Goal: Transaction & Acquisition: Purchase product/service

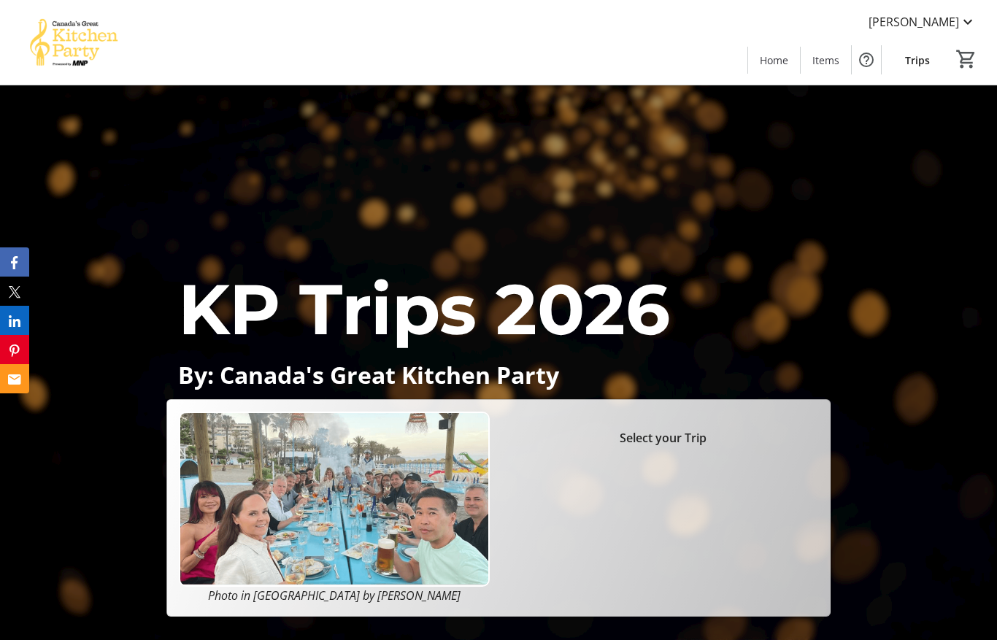
click at [927, 64] on span "Trips" at bounding box center [917, 60] width 25 height 15
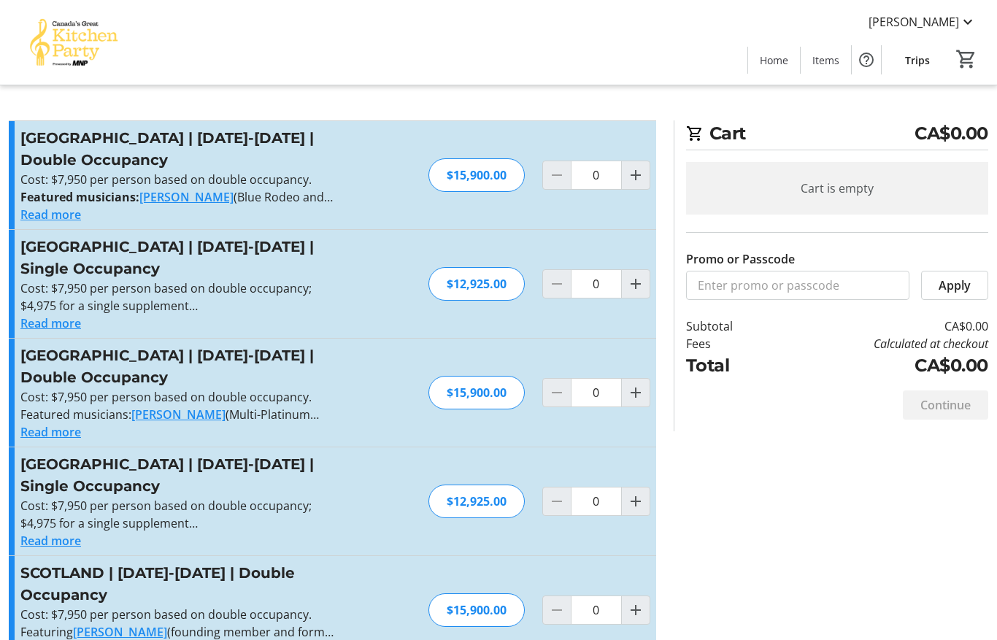
click at [912, 61] on span "Trips" at bounding box center [917, 60] width 25 height 15
click at [175, 366] on h3 "[GEOGRAPHIC_DATA] | [DATE]-[DATE] | Double Occupancy" at bounding box center [179, 367] width 319 height 44
click at [954, 25] on span "[PERSON_NAME]" at bounding box center [914, 22] width 91 height 18
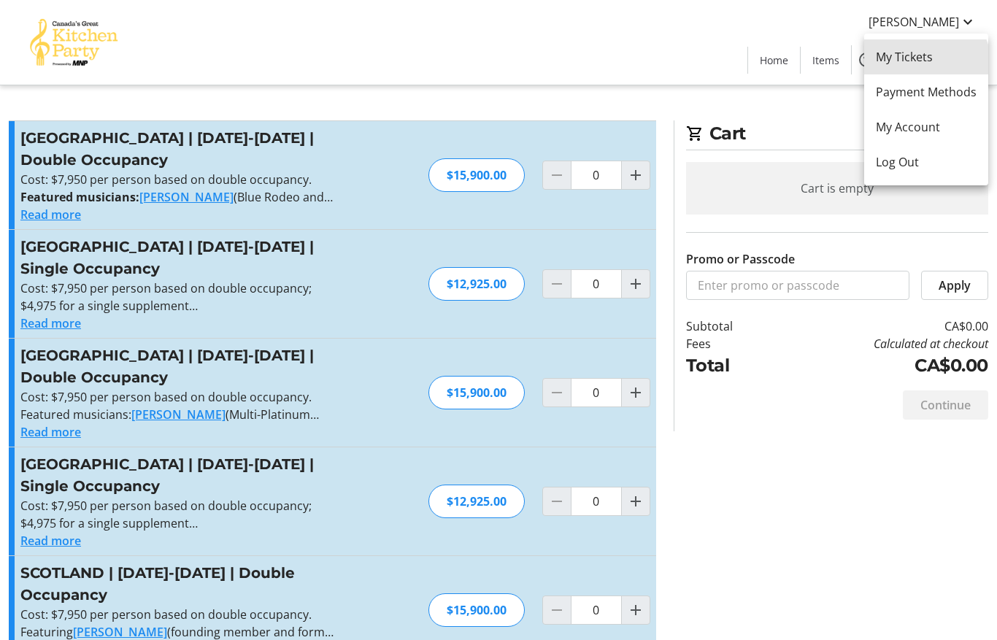
click at [925, 65] on span "My Tickets" at bounding box center [926, 57] width 101 height 18
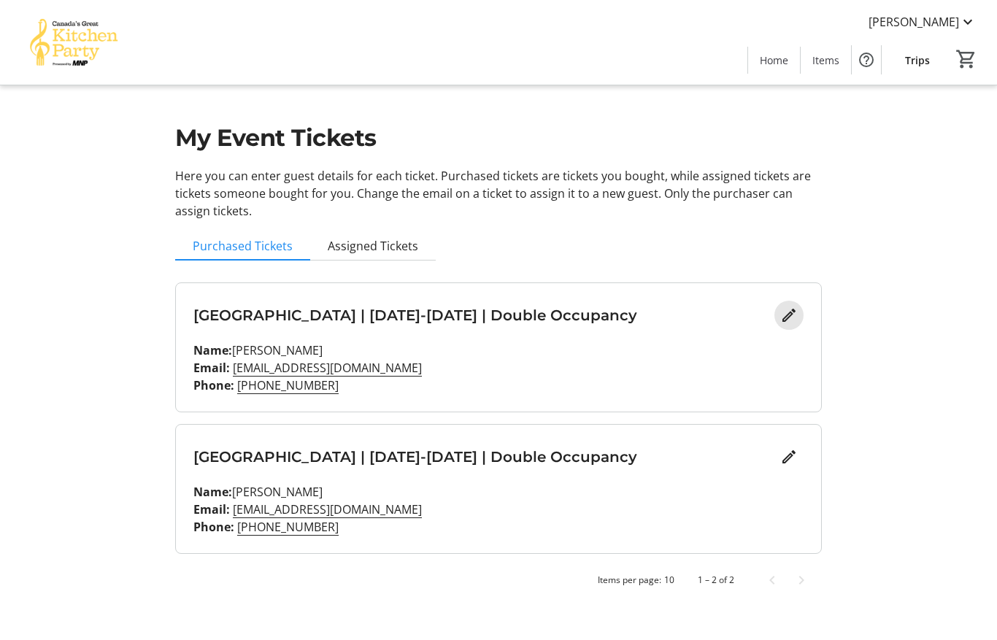
click at [786, 322] on mat-icon "Edit" at bounding box center [789, 316] width 18 height 18
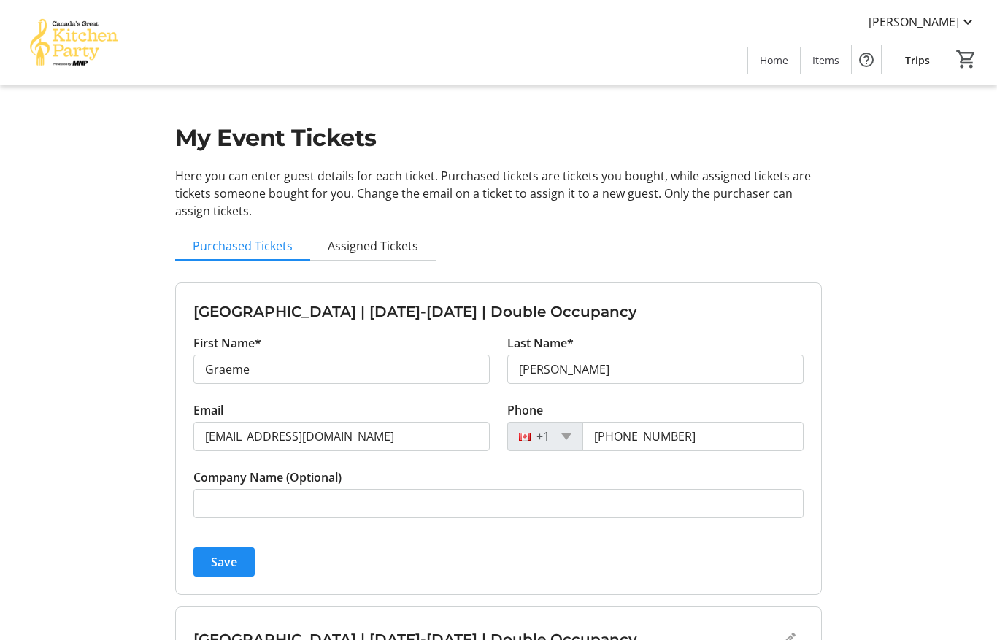
scroll to position [23, 0]
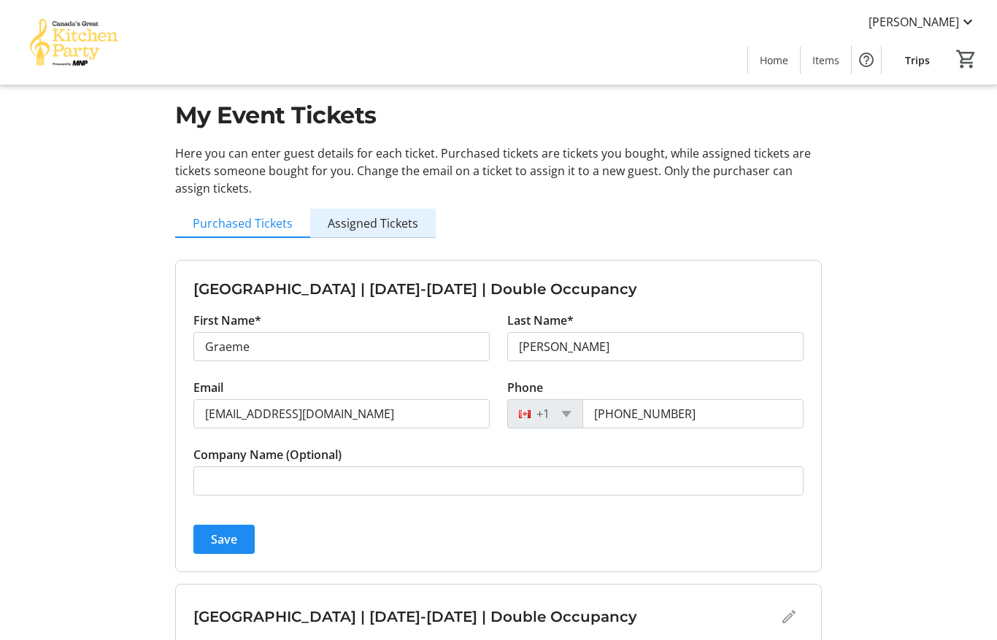
click at [383, 234] on span "Assigned Tickets" at bounding box center [373, 223] width 91 height 29
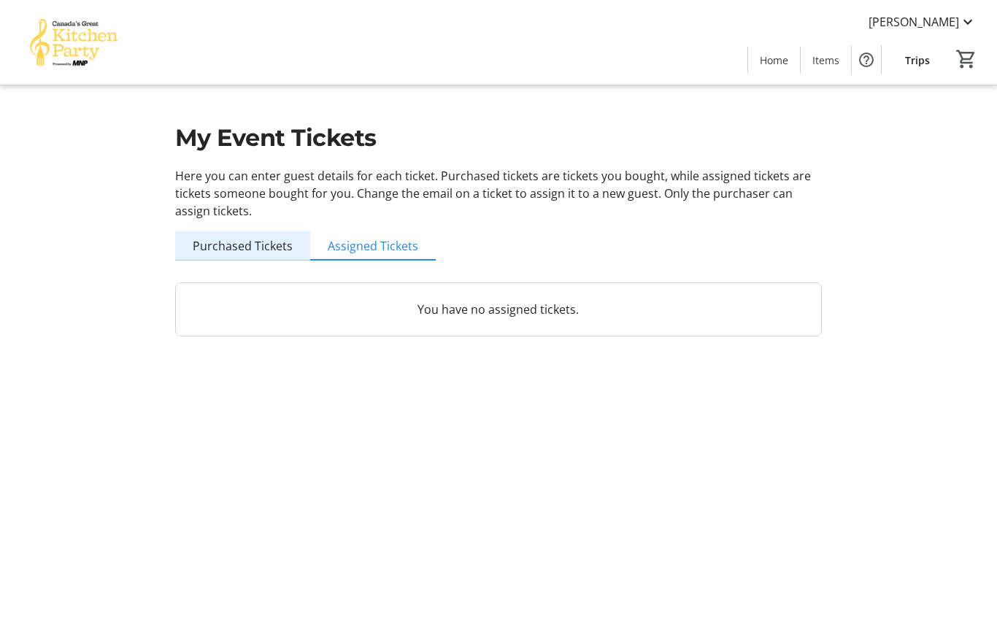
click at [249, 237] on span "Purchased Tickets" at bounding box center [243, 245] width 100 height 29
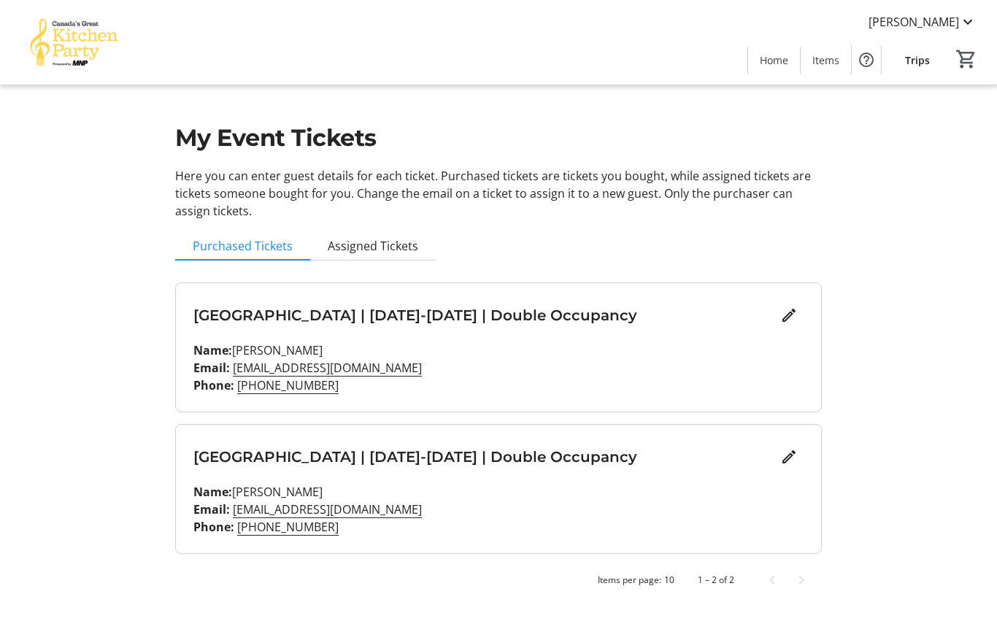
click at [362, 501] on p "Email: laurajewett64@yahoo.com" at bounding box center [498, 510] width 611 height 18
click at [787, 448] on mat-icon "Edit" at bounding box center [789, 457] width 18 height 18
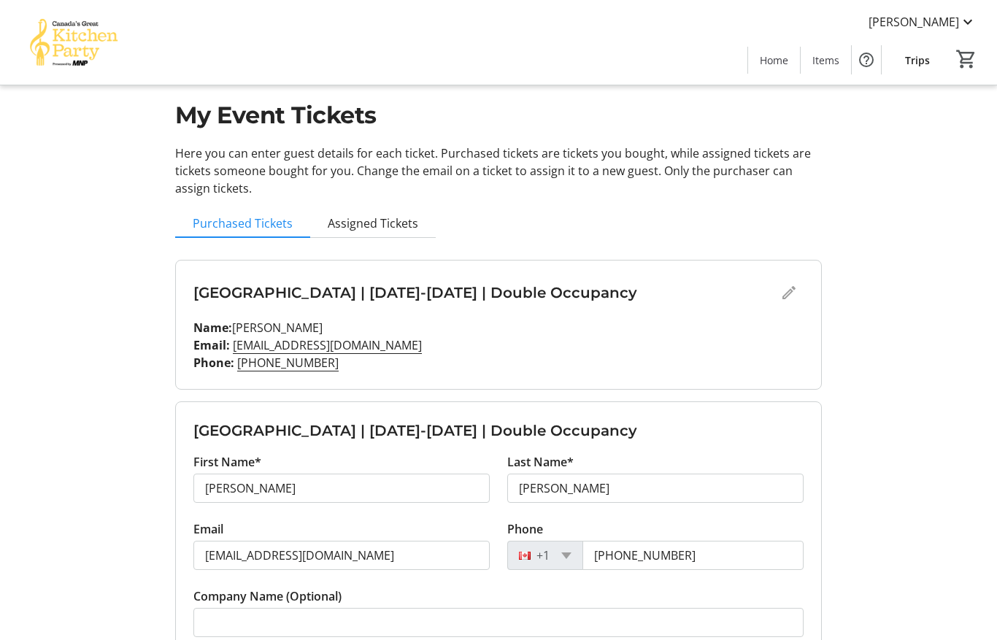
scroll to position [88, 0]
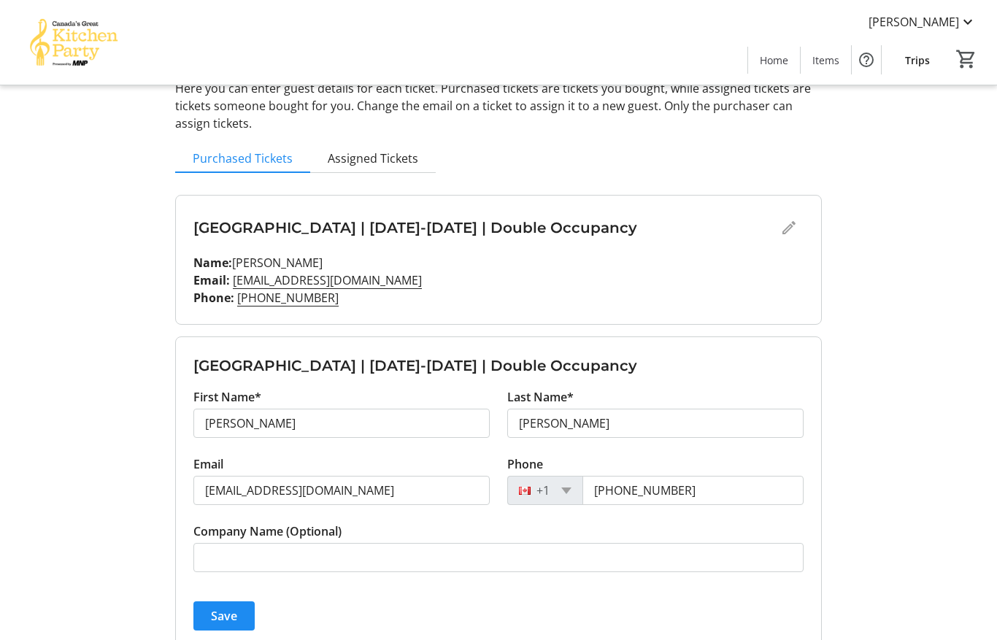
click at [235, 627] on span "submit" at bounding box center [223, 616] width 61 height 35
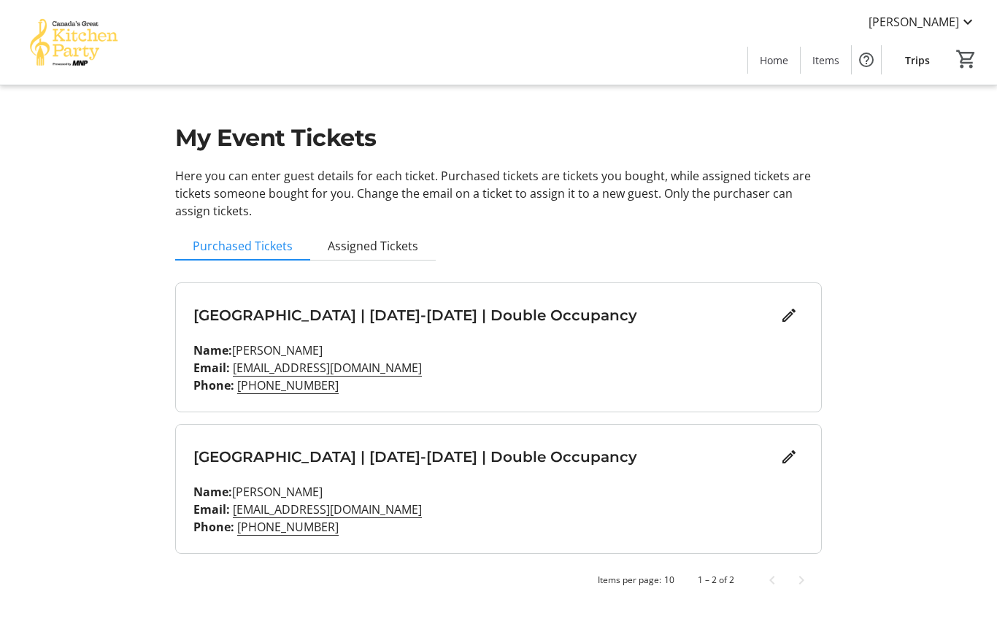
scroll to position [0, 0]
click at [968, 60] on mat-icon "0" at bounding box center [967, 59] width 22 height 22
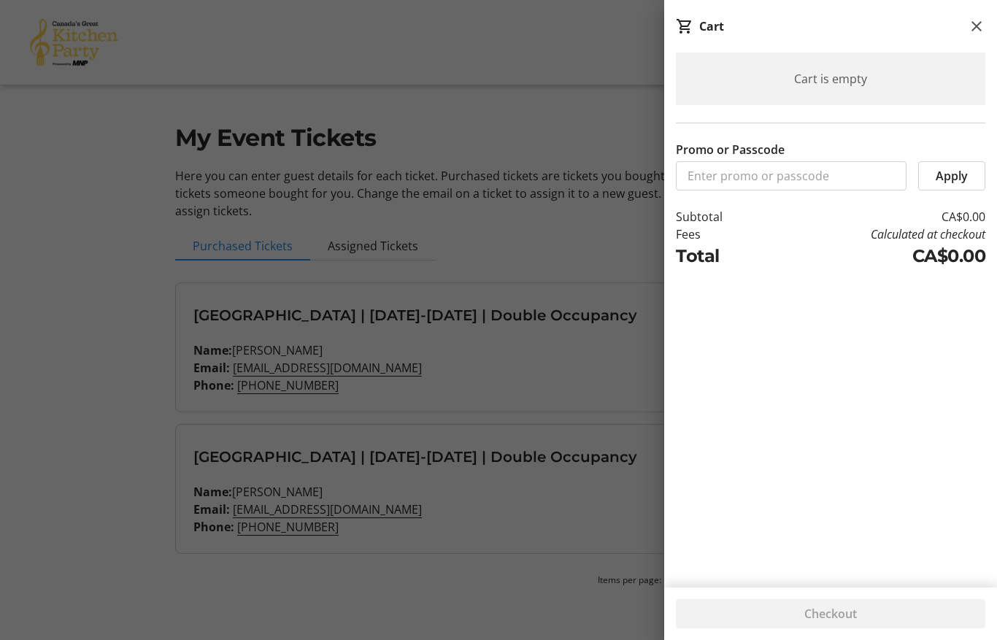
click at [58, 124] on div at bounding box center [498, 320] width 997 height 640
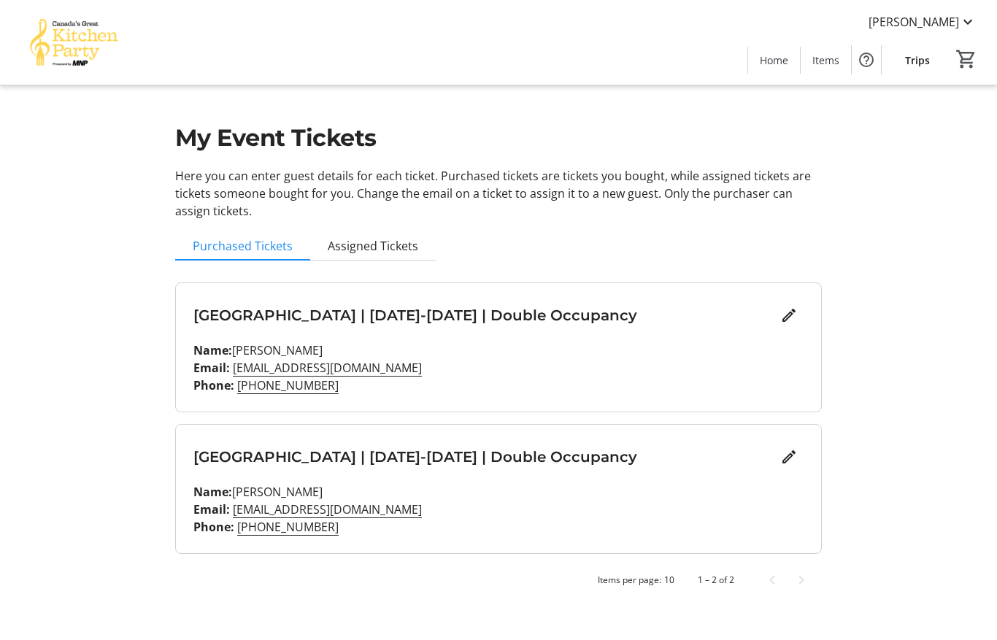
click at [961, 25] on mat-icon at bounding box center [968, 22] width 18 height 18
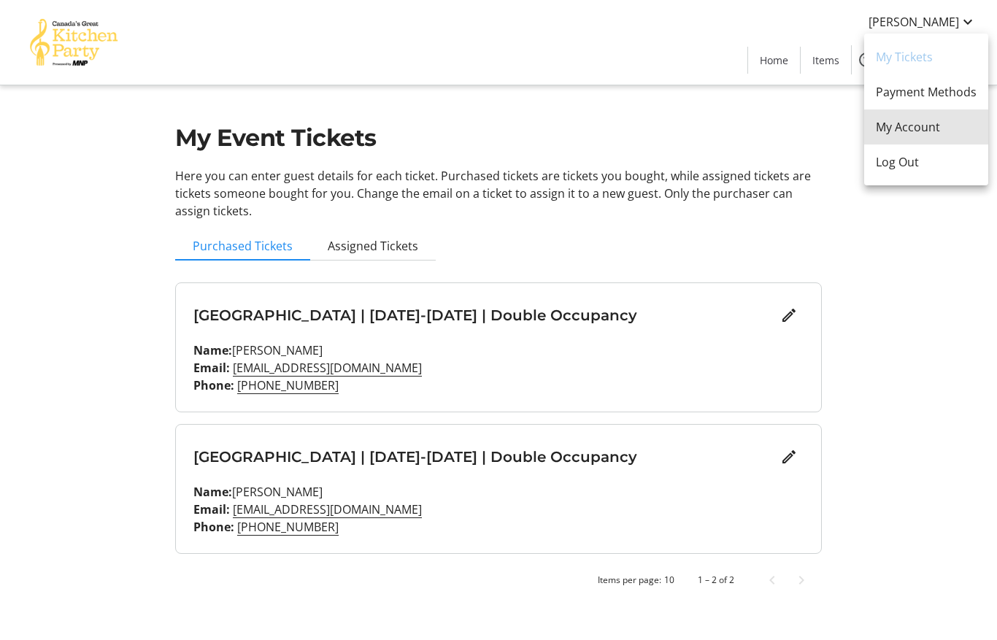
click at [934, 128] on span "My Account" at bounding box center [926, 127] width 101 height 18
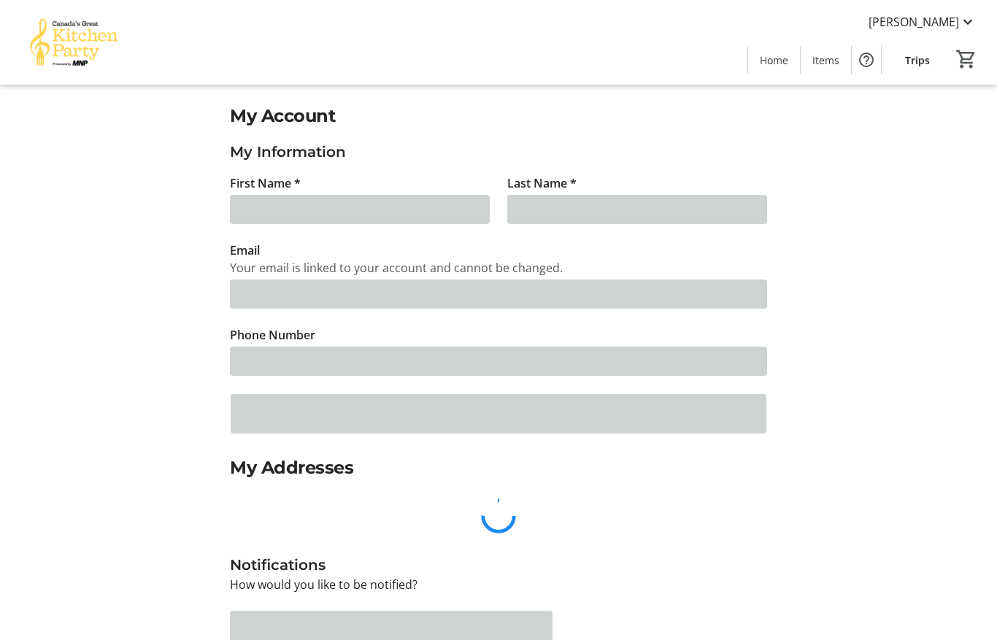
type input "Graeme"
type input "[PERSON_NAME]"
type input "[EMAIL_ADDRESS][DOMAIN_NAME]"
type input "[PHONE_NUMBER]"
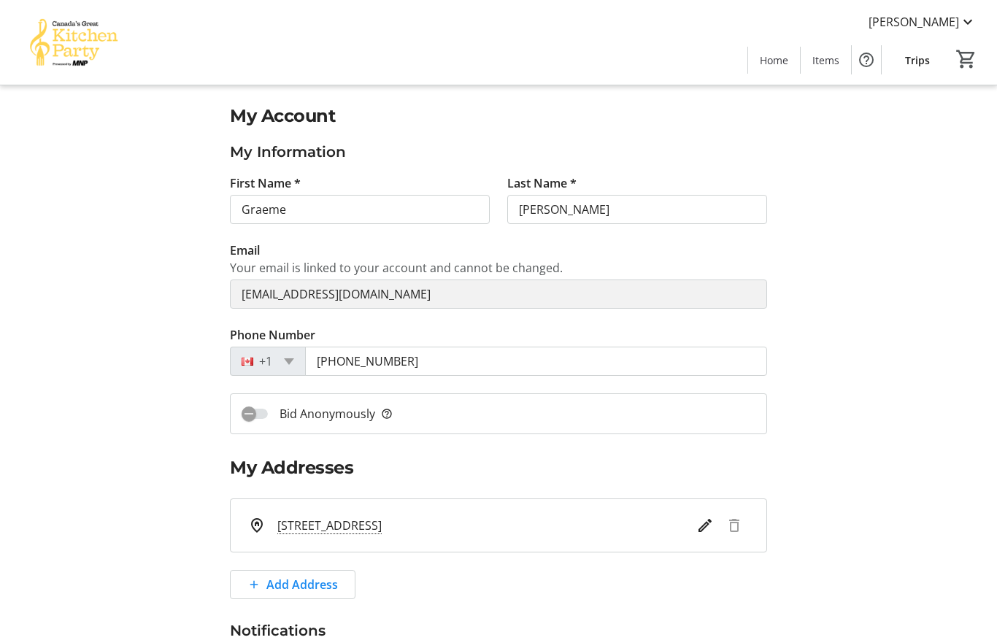
click at [921, 65] on span "Trips" at bounding box center [917, 60] width 25 height 15
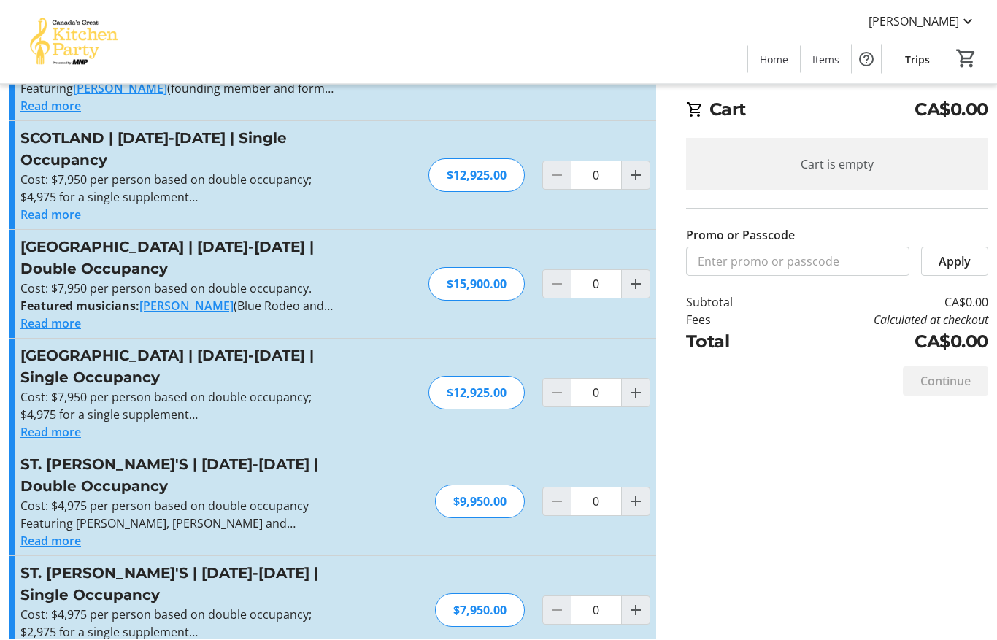
scroll to position [542, 0]
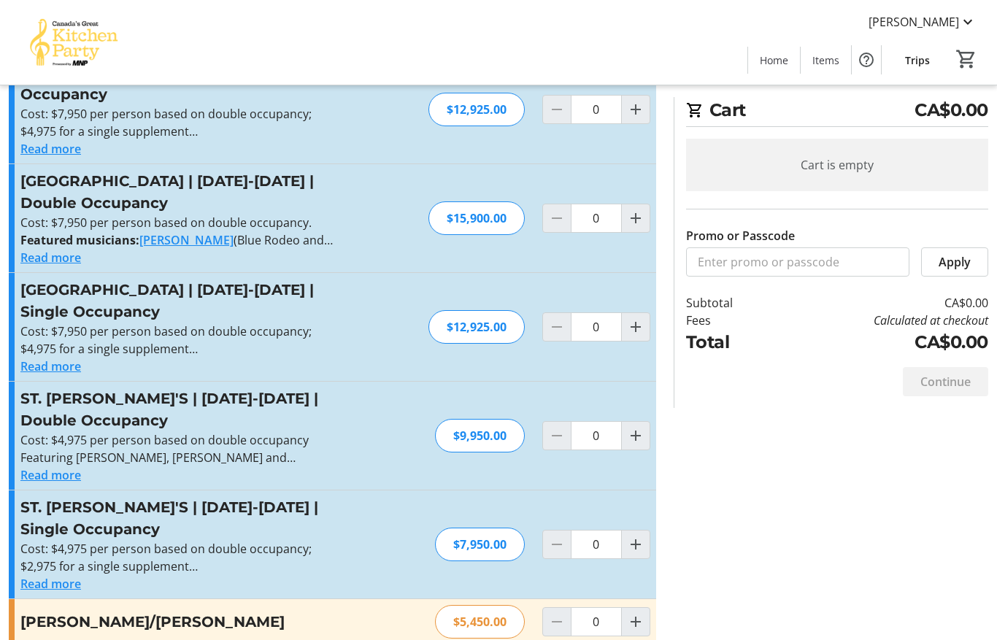
click at [69, 575] on button "Read more" at bounding box center [50, 584] width 61 height 18
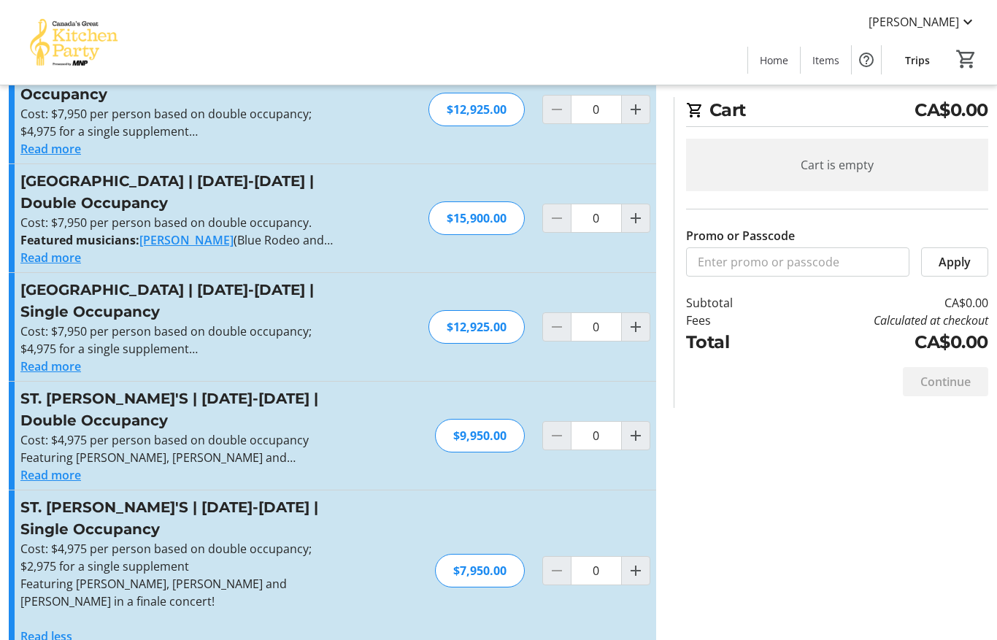
click at [212, 499] on h3 "ST. JOHN'S | May 24-29, 2026 | Single Occupancy" at bounding box center [179, 518] width 319 height 44
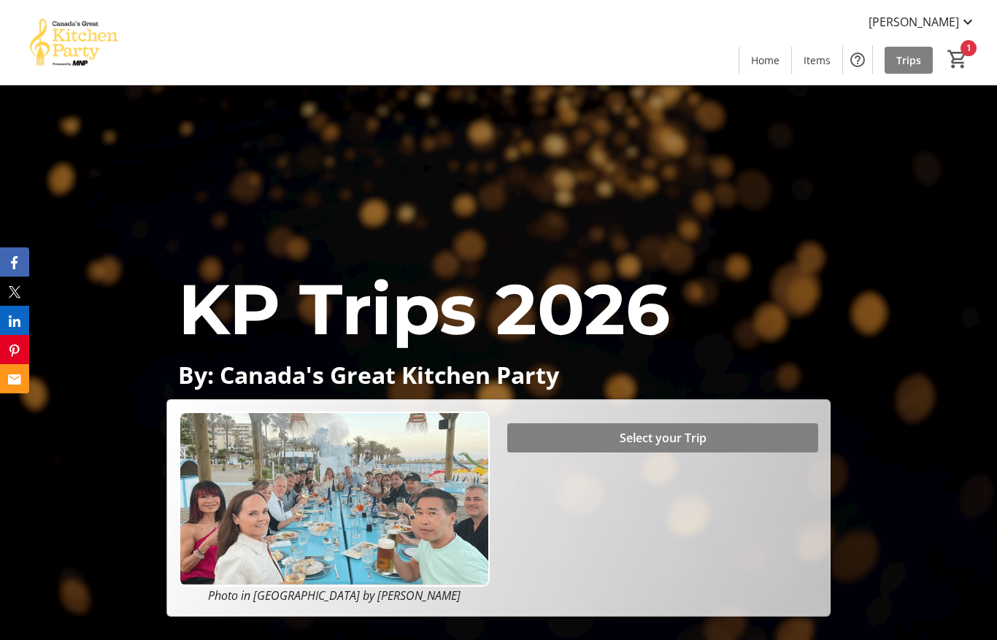
click at [682, 447] on span "Select your Trip" at bounding box center [663, 438] width 87 height 18
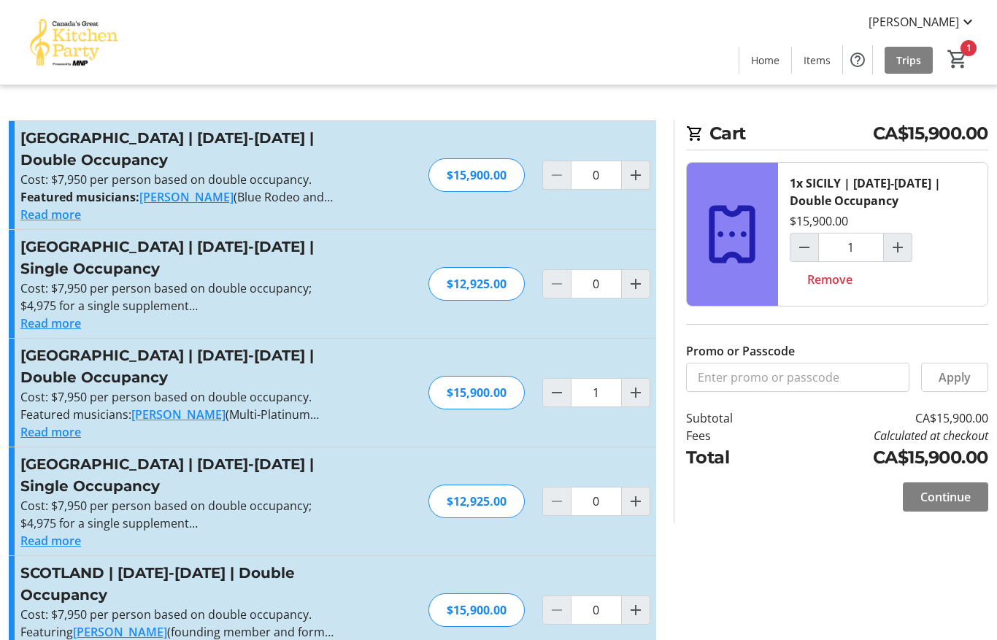
click at [950, 64] on mat-icon "1" at bounding box center [958, 59] width 22 height 22
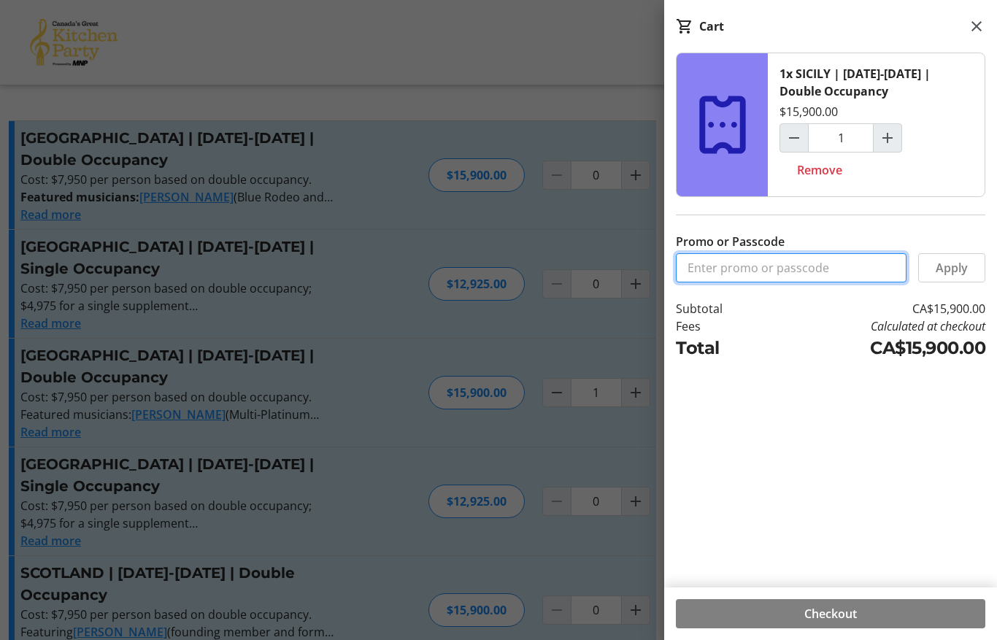
click at [796, 274] on input "Promo or Passcode" at bounding box center [791, 267] width 231 height 29
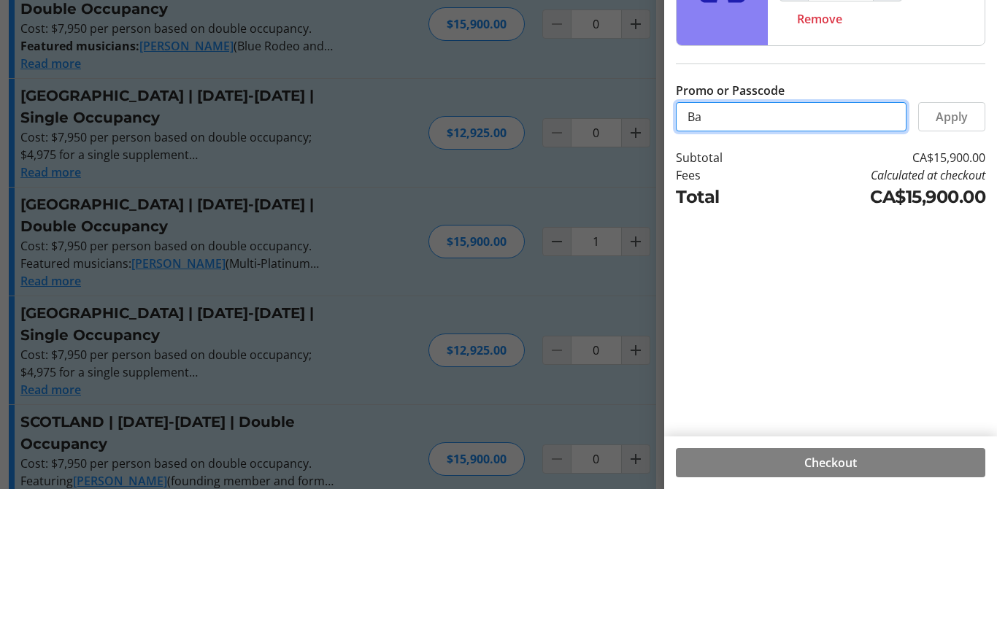
type input "B"
type input "BALANCE2026"
click at [951, 259] on span "Apply" at bounding box center [952, 268] width 32 height 18
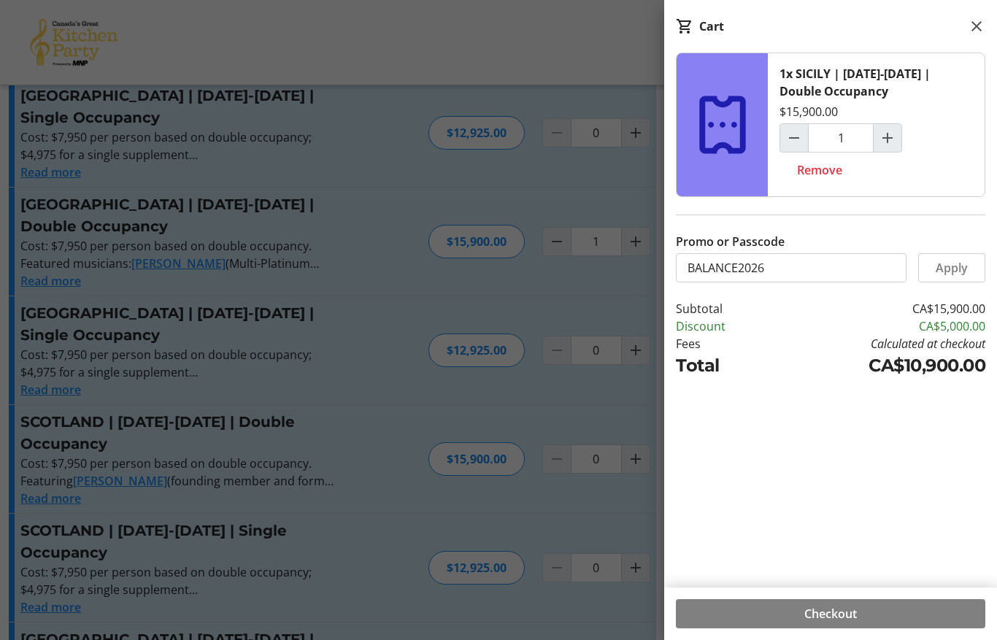
click at [860, 616] on span at bounding box center [831, 613] width 310 height 35
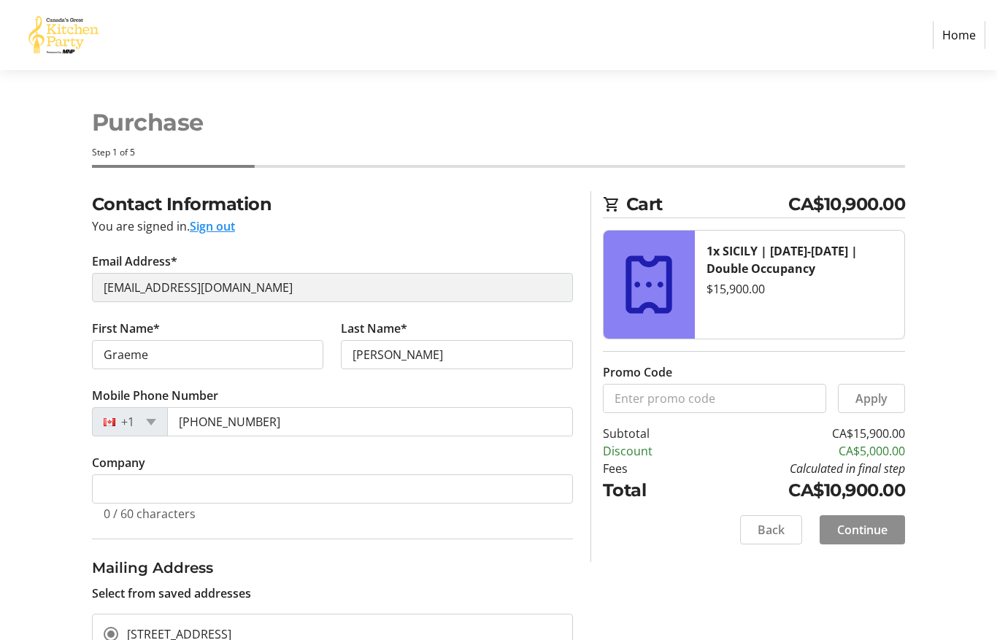
click at [878, 525] on span "Continue" at bounding box center [862, 530] width 50 height 18
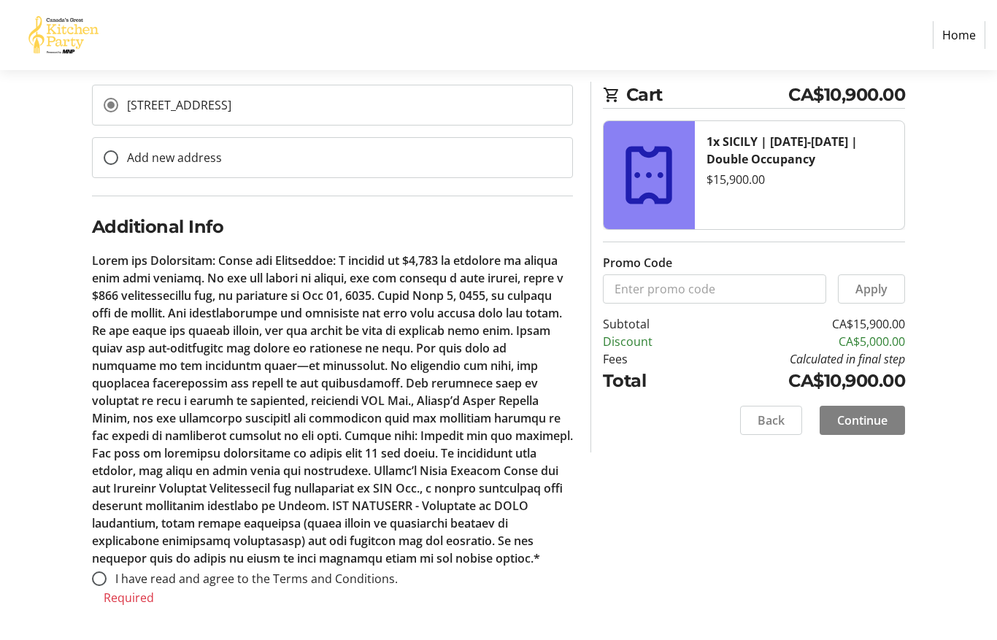
scroll to position [462, 0]
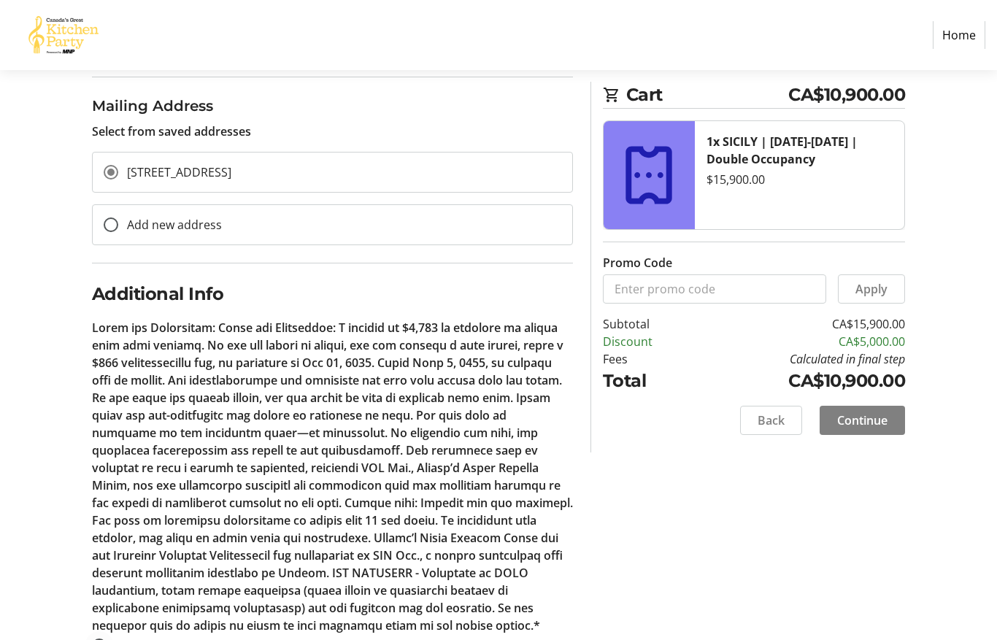
click at [108, 640] on div at bounding box center [99, 646] width 35 height 35
radio input "true"
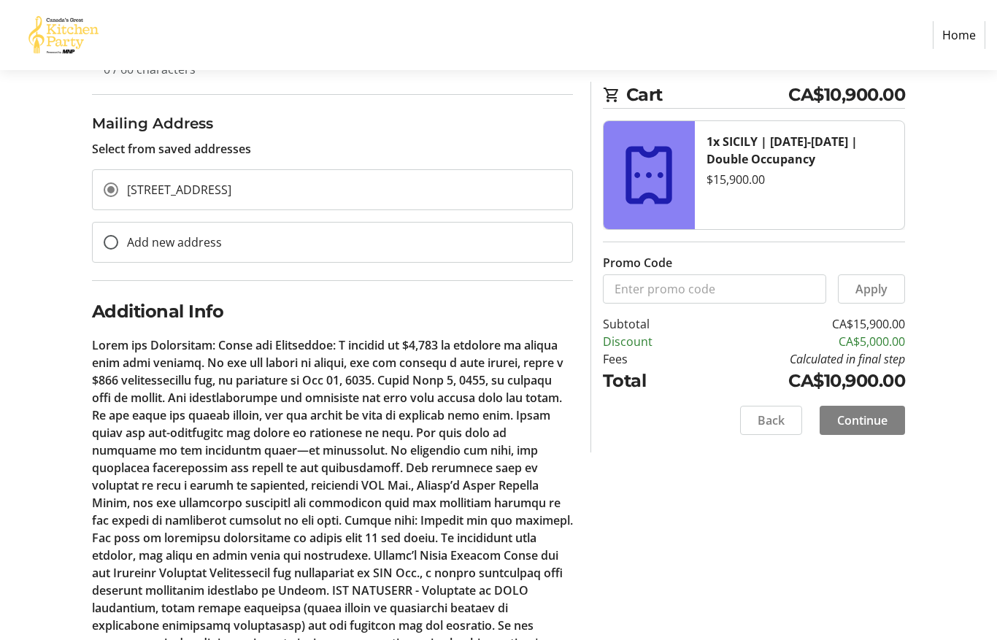
click at [864, 423] on span "Continue" at bounding box center [862, 421] width 50 height 18
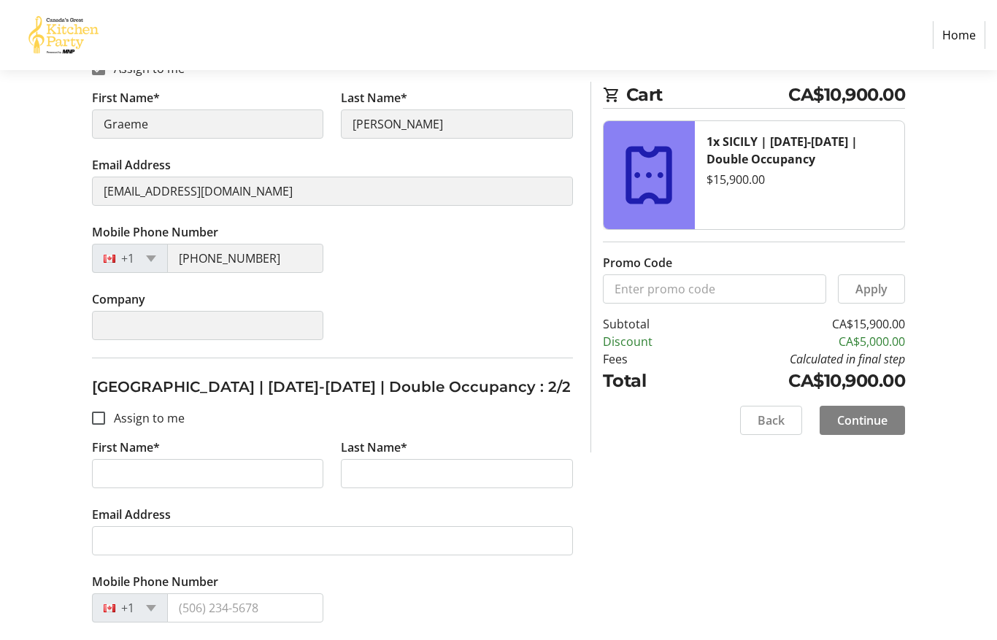
scroll to position [382, 0]
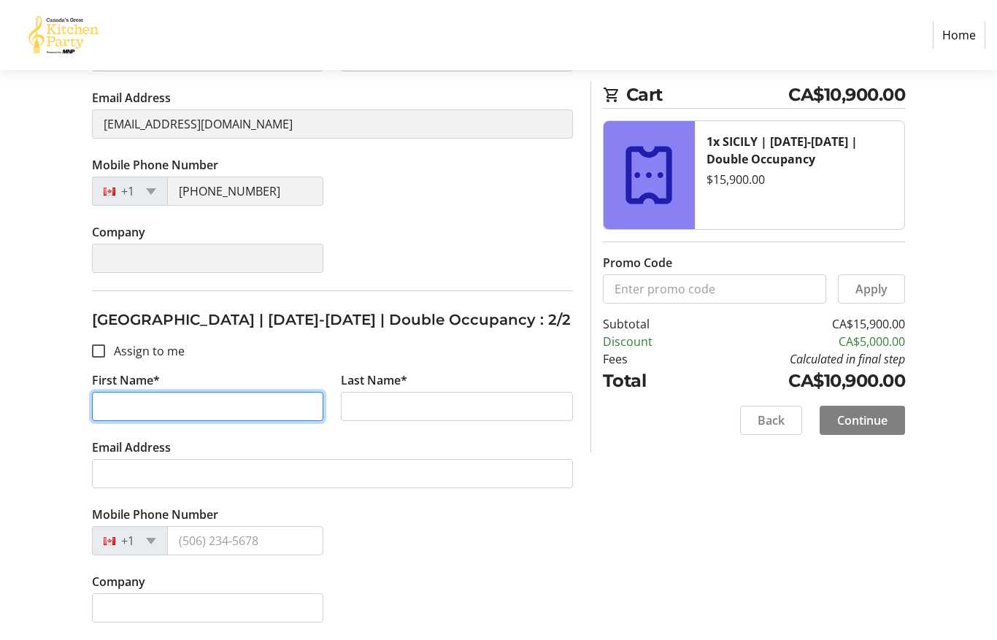
click at [300, 396] on input "First Name*" at bounding box center [208, 406] width 232 height 29
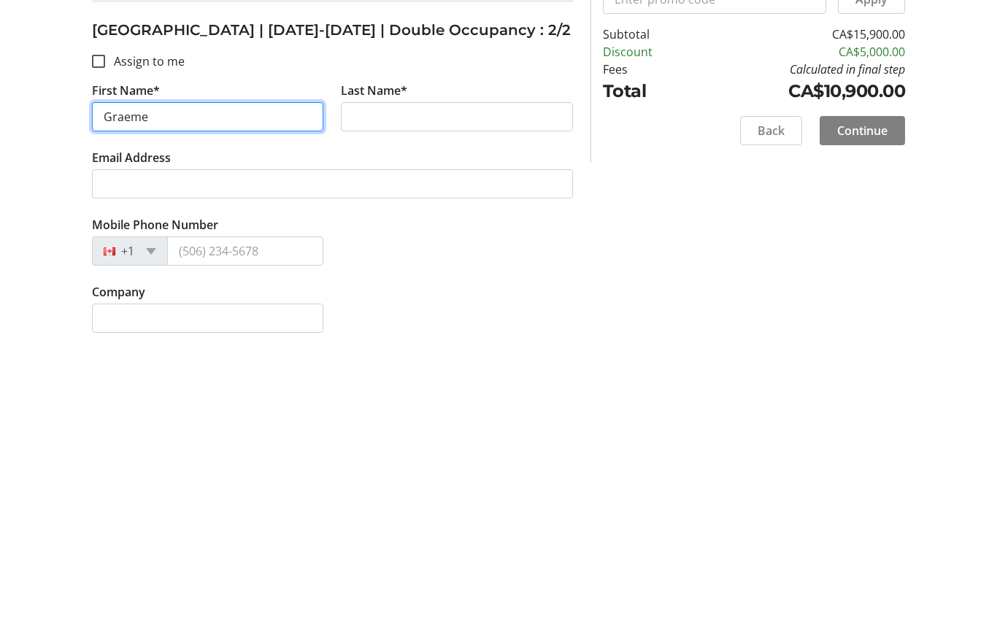
type input "Graeme"
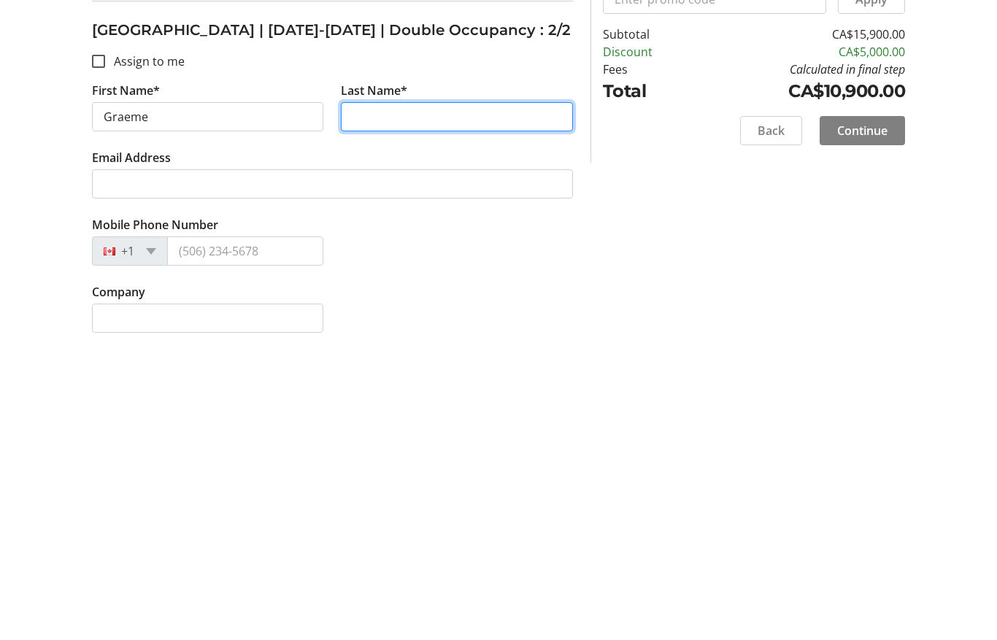
click at [442, 392] on input "Last Name*" at bounding box center [457, 406] width 232 height 29
type input "[PERSON_NAME]"
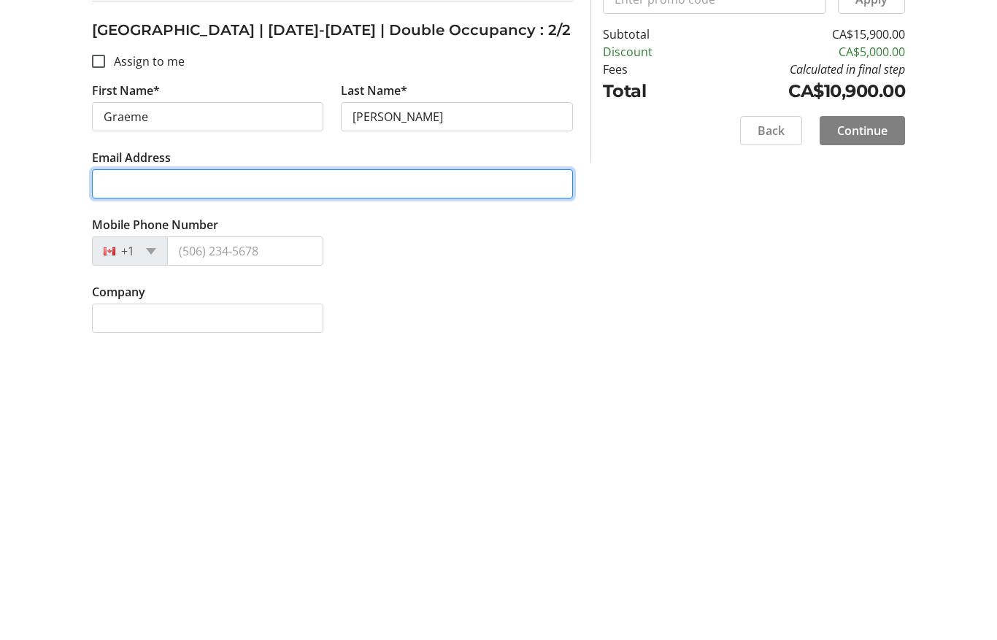
click at [257, 459] on input "Email Address" at bounding box center [332, 473] width 481 height 29
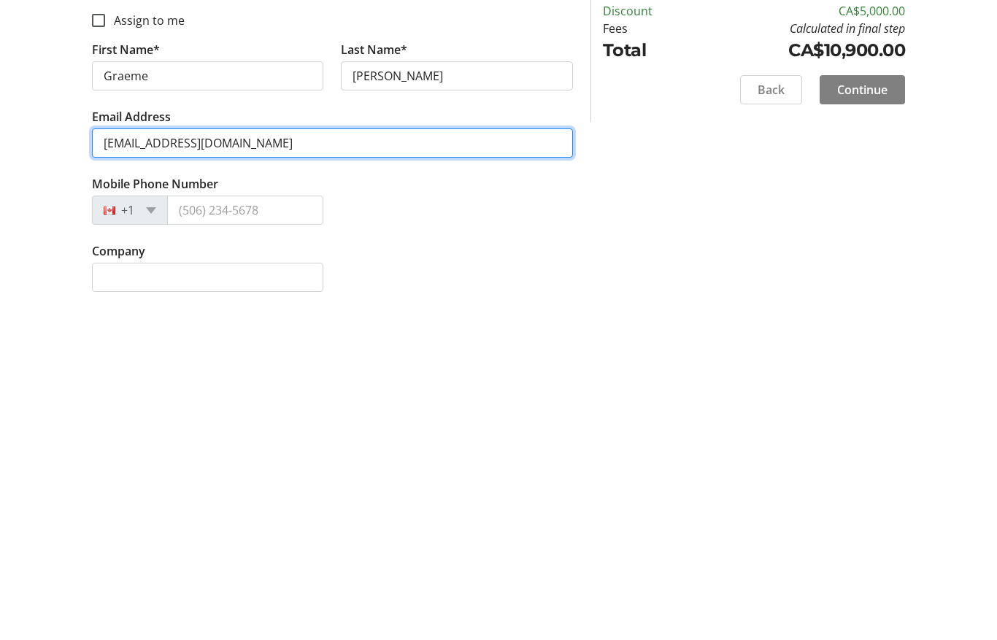
type input "[EMAIL_ADDRESS][DOMAIN_NAME]"
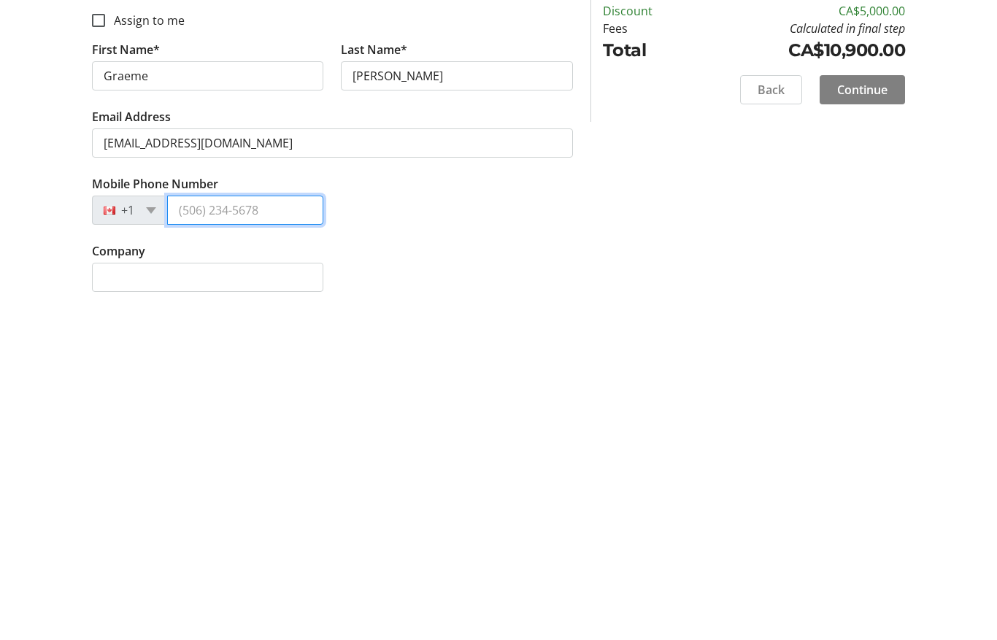
click at [258, 526] on input "Mobile Phone Number" at bounding box center [245, 540] width 157 height 29
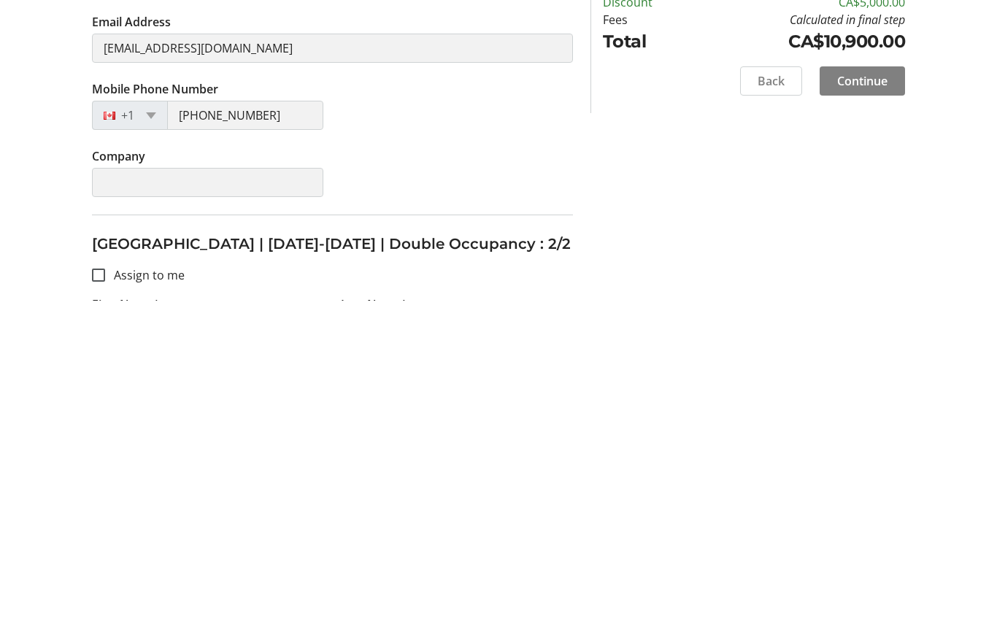
scroll to position [120, 0]
type input "[PHONE_NUMBER]"
click at [859, 412] on span "Continue" at bounding box center [862, 421] width 50 height 18
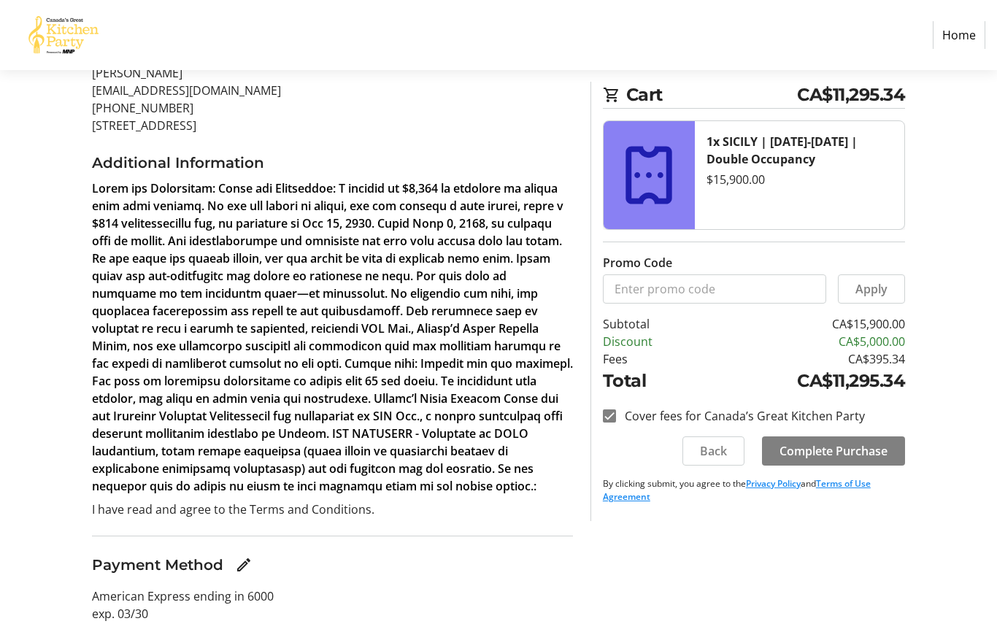
scroll to position [67, 0]
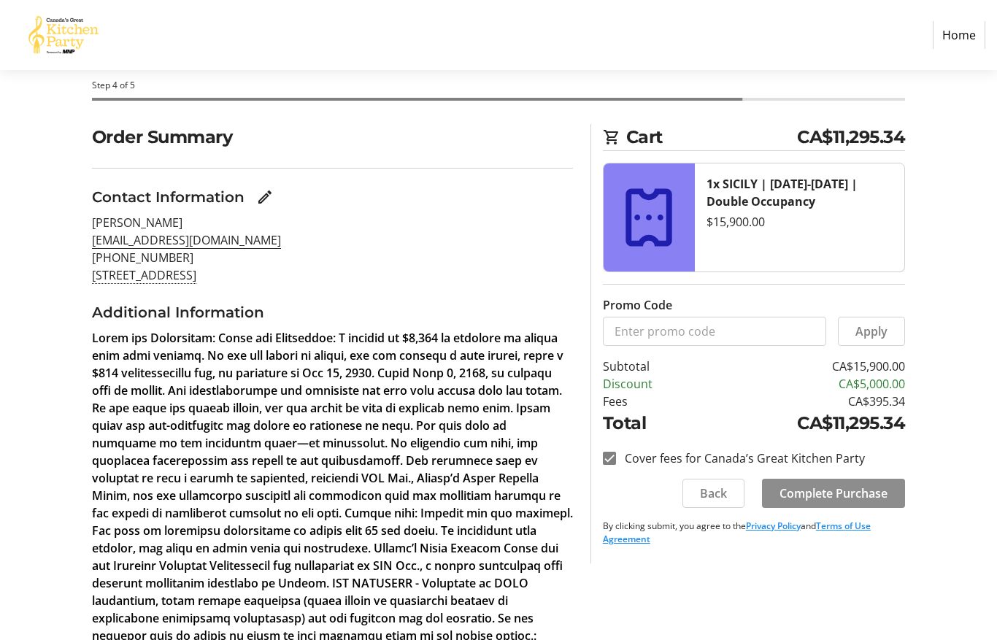
click at [854, 480] on span at bounding box center [833, 493] width 143 height 35
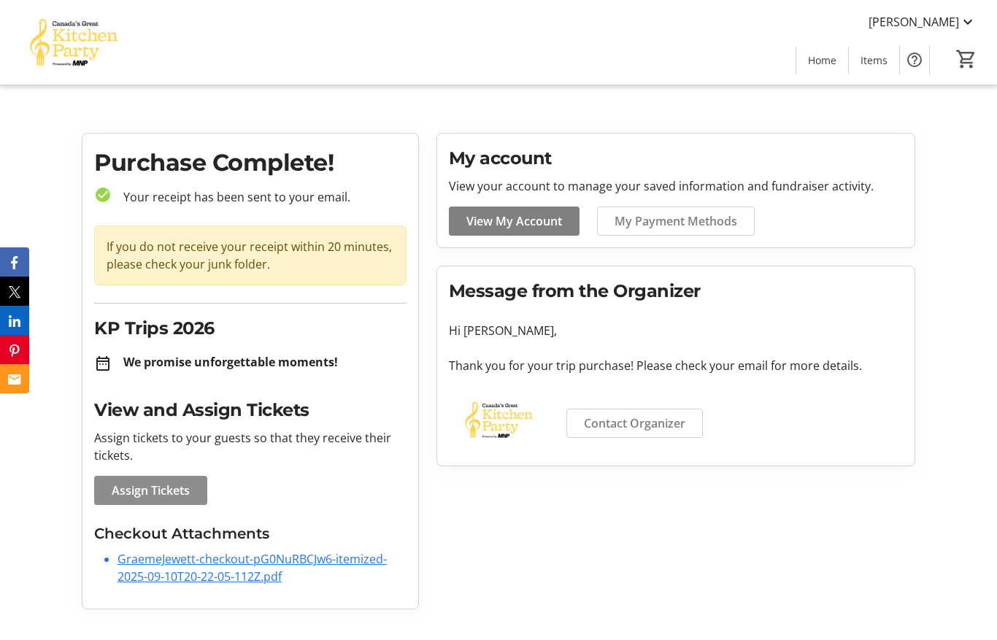
click at [173, 493] on span "Assign Tickets" at bounding box center [151, 491] width 78 height 18
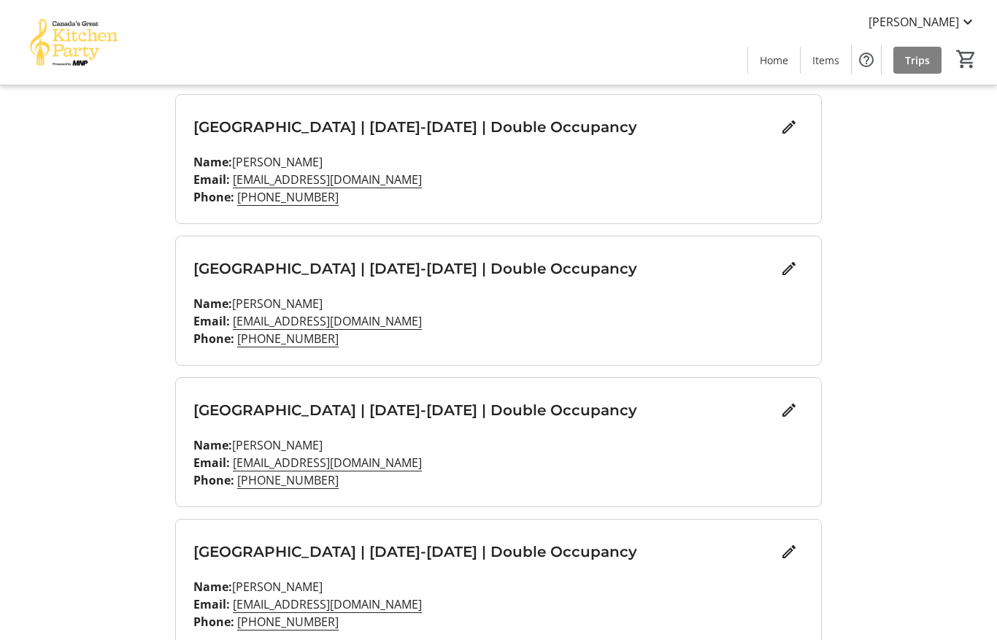
scroll to position [256, 0]
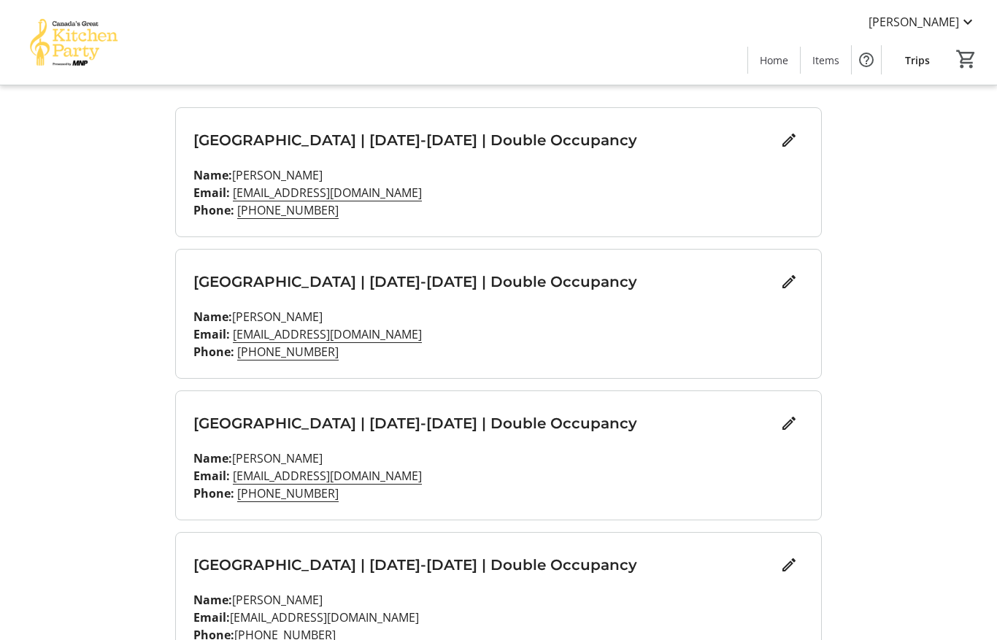
scroll to position [188, 0]
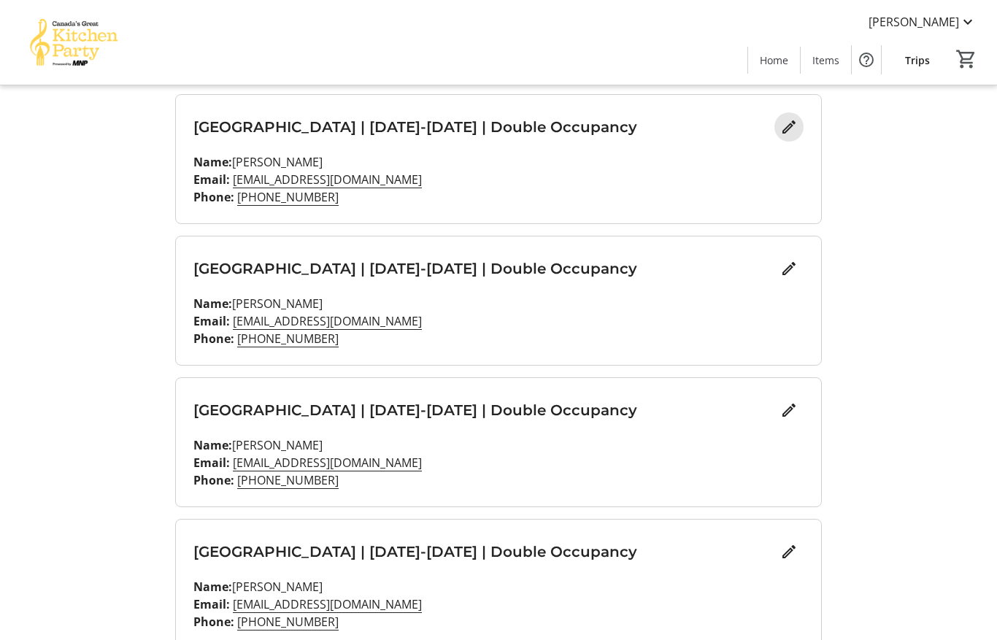
click at [782, 134] on mat-icon "Edit" at bounding box center [789, 127] width 18 height 18
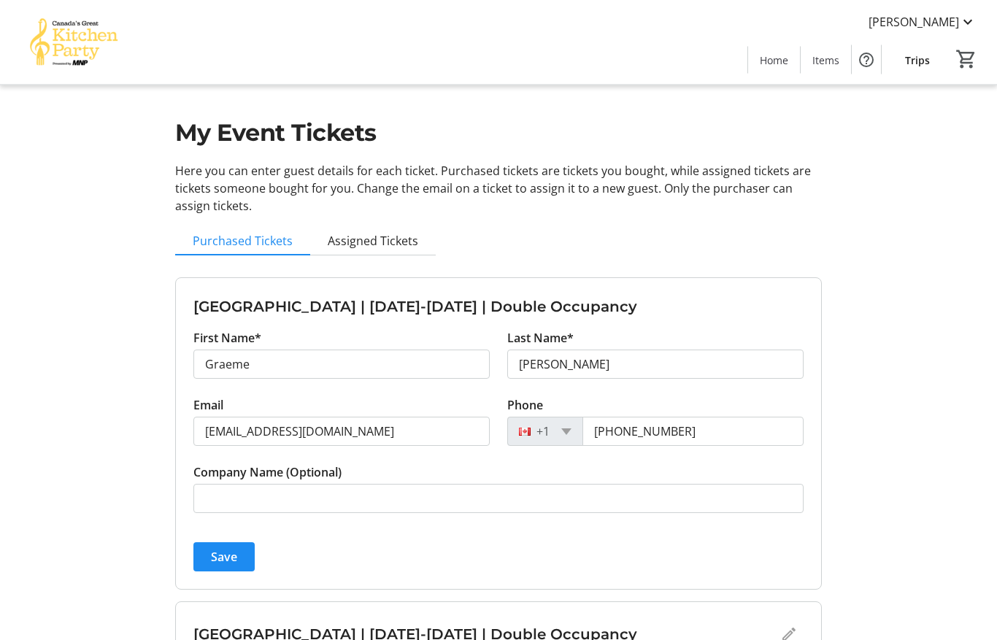
scroll to position [0, 0]
